Goal: Entertainment & Leisure: Consume media (video, audio)

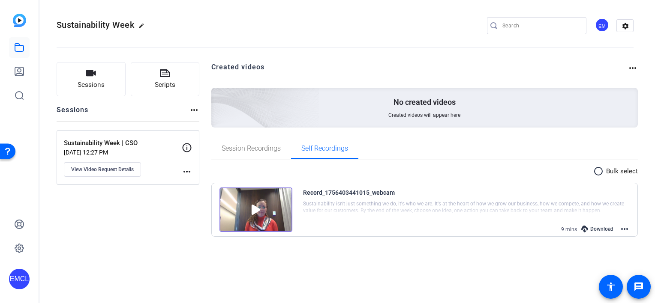
click at [247, 206] on img at bounding box center [255, 210] width 73 height 45
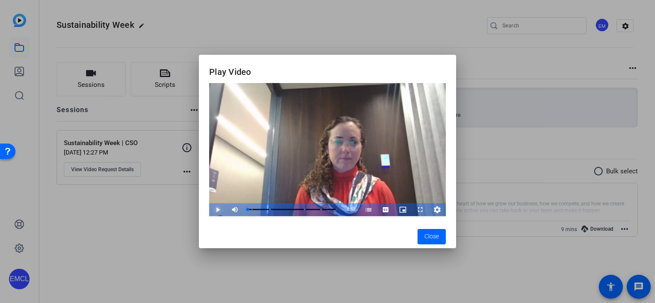
click at [0, 0] on span "Video Player" at bounding box center [0, 0] width 0 height 0
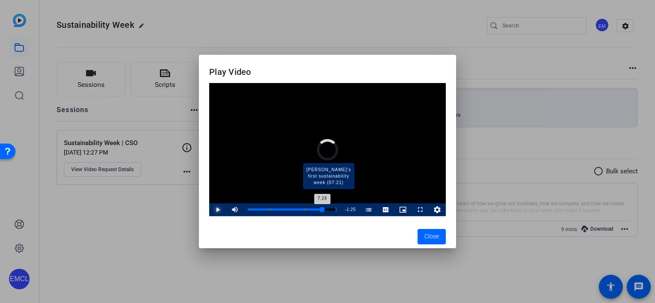
click at [322, 210] on div "Loaded : 7.48% 7:31 7:28 Sustainability Week (00:22) Sustainability Week (02:13…" at bounding box center [292, 210] width 89 height 2
click at [0, 0] on div "7:23" at bounding box center [0, 0] width 0 height 0
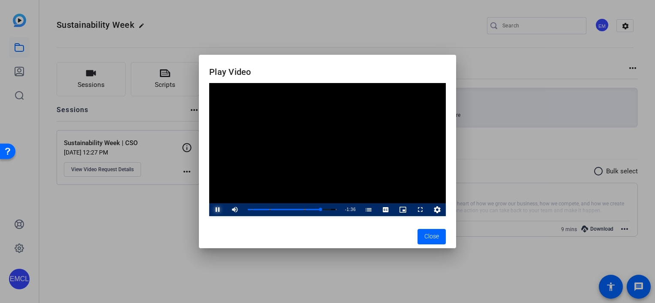
click at [0, 0] on span "Video Player" at bounding box center [0, 0] width 0 height 0
